Goal: Register for event/course

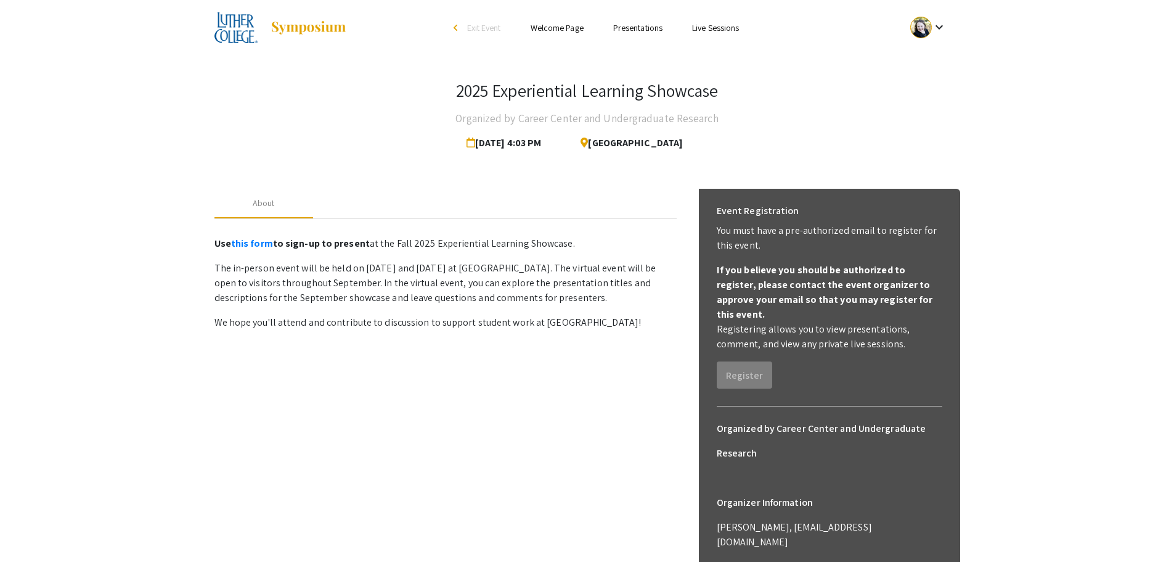
click at [636, 29] on link "Presentations" at bounding box center [637, 27] width 49 height 11
